Goal: Information Seeking & Learning: Learn about a topic

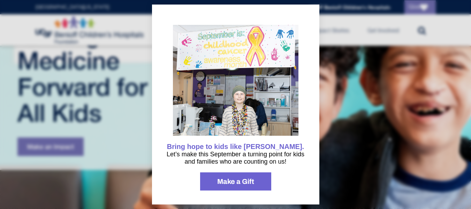
scroll to position [290, 0]
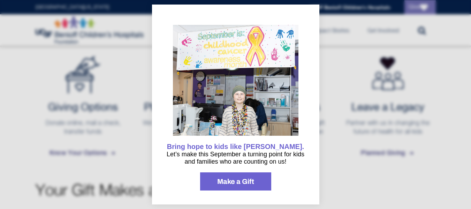
click at [356, 82] on div at bounding box center [235, 104] width 471 height 209
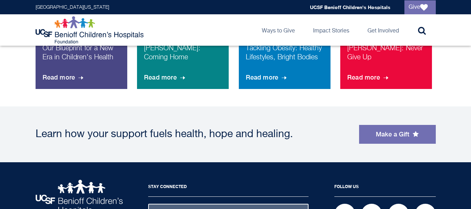
scroll to position [608, 0]
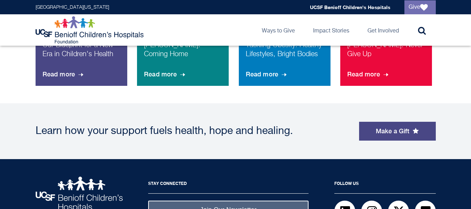
click at [368, 129] on link "Make a Gift" at bounding box center [397, 131] width 77 height 19
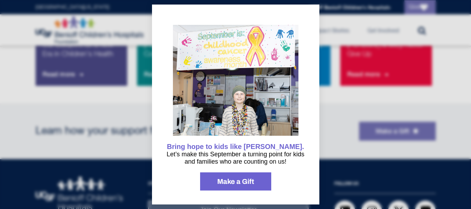
scroll to position [399, 0]
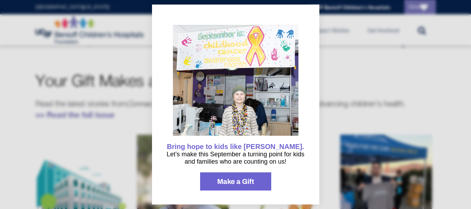
click at [344, 78] on div at bounding box center [235, 104] width 471 height 209
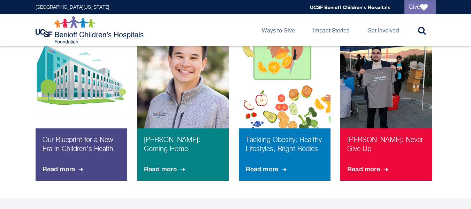
scroll to position [515, 0]
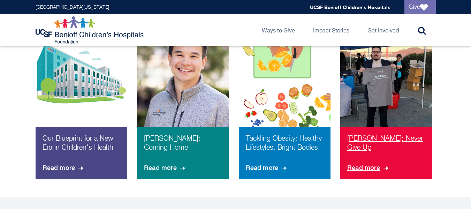
click at [374, 166] on span "Read more" at bounding box center [369, 167] width 43 height 19
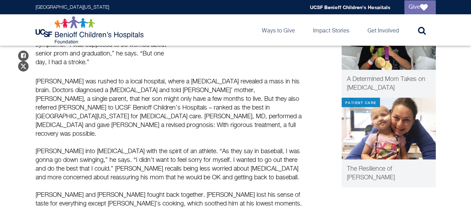
scroll to position [419, 0]
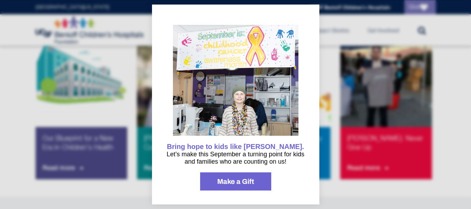
scroll to position [662, 0]
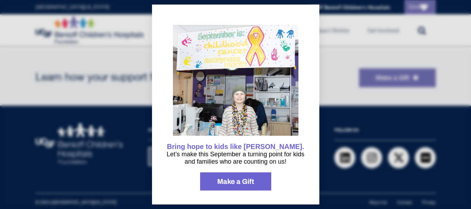
click at [312, 17] on icon "information" at bounding box center [308, 16] width 8 height 8
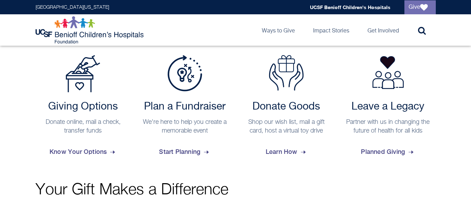
scroll to position [289, 0]
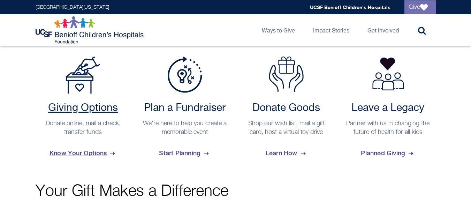
click at [91, 151] on span "Know Your Options" at bounding box center [83, 153] width 67 height 19
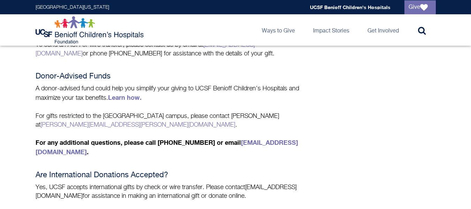
scroll to position [615, 0]
